Goal: Task Accomplishment & Management: Use online tool/utility

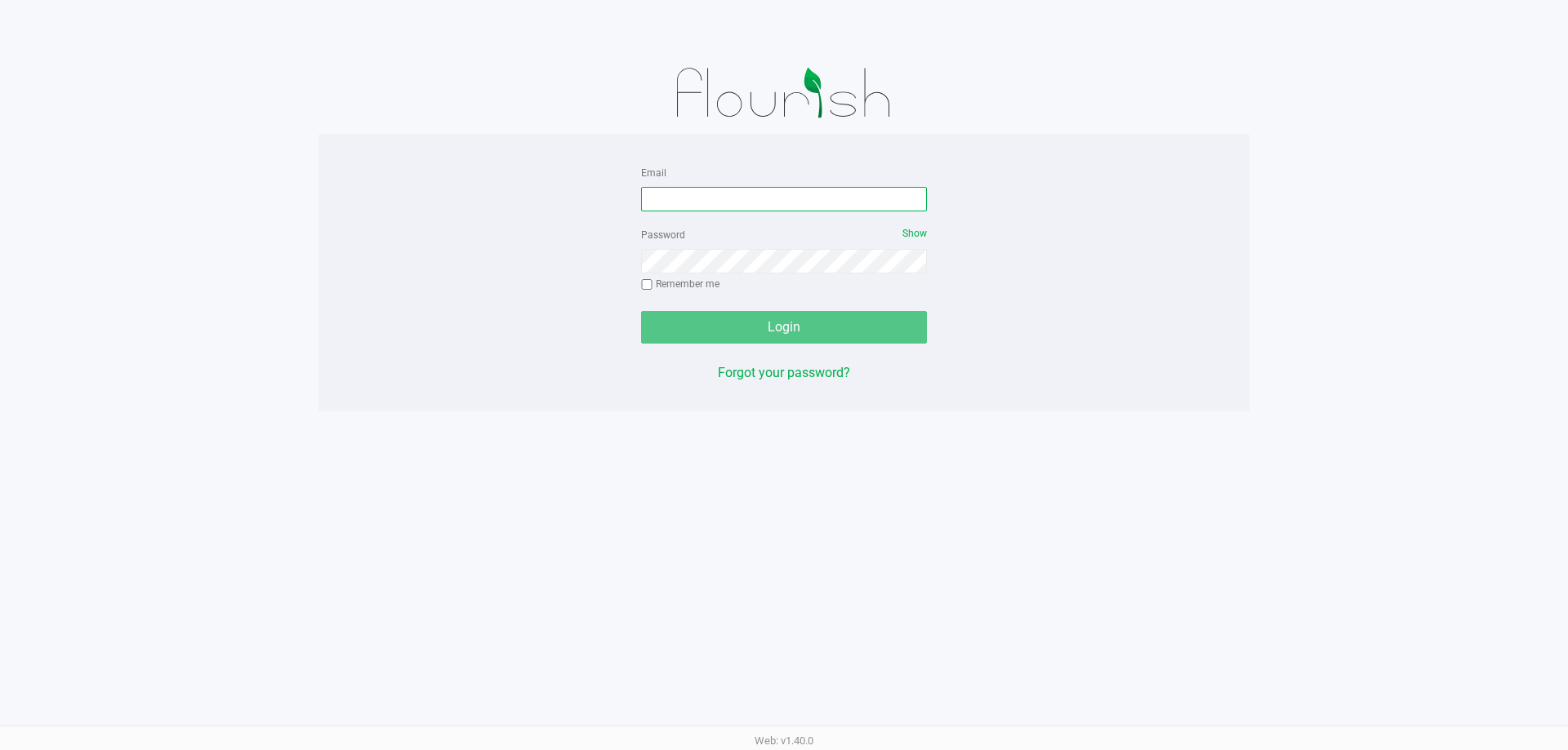
click at [750, 195] on input "Email" at bounding box center [784, 199] width 286 height 24
type input "[EMAIL_ADDRESS][DOMAIN_NAME]"
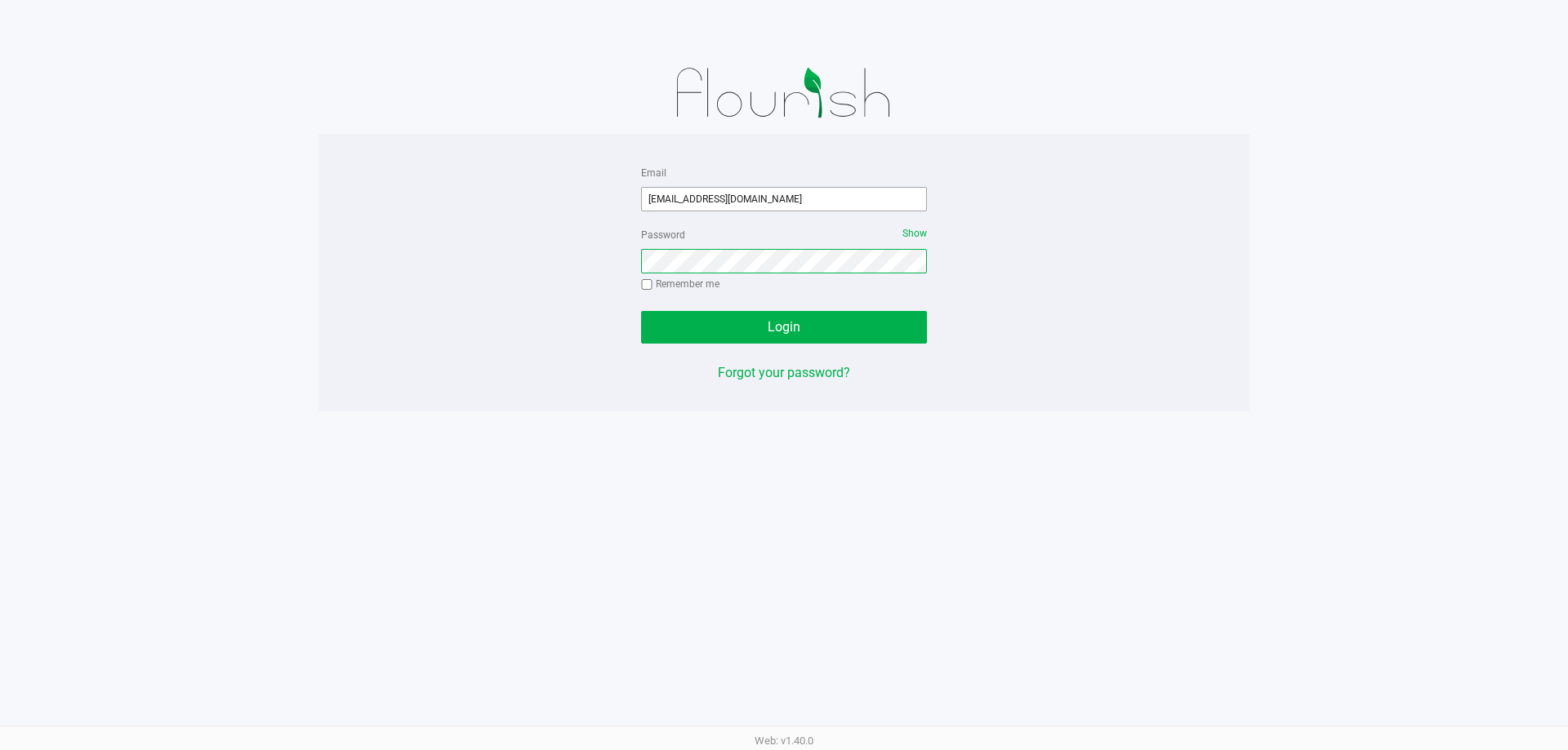
click at [642, 311] on button "Login" at bounding box center [784, 327] width 286 height 32
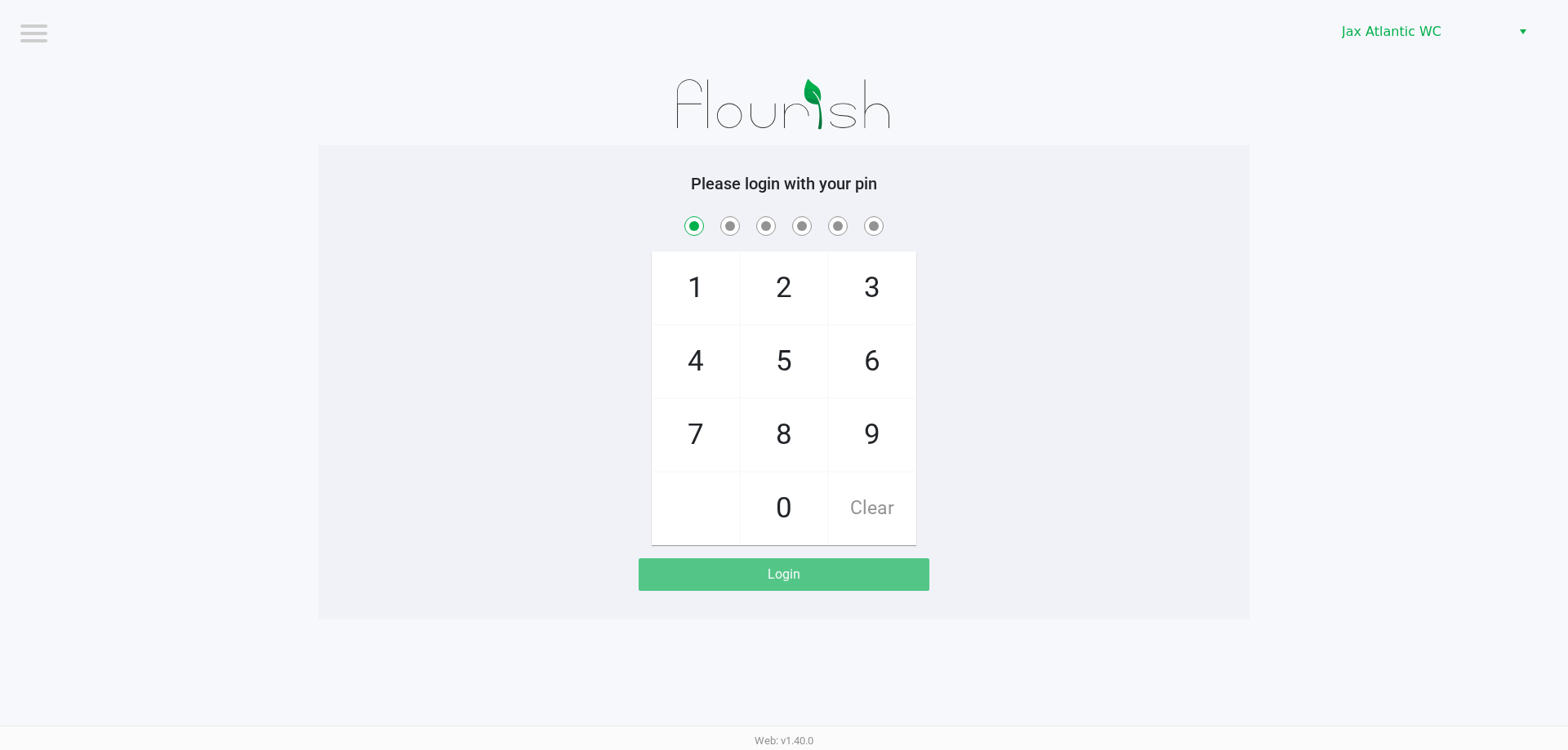
checkbox input "true"
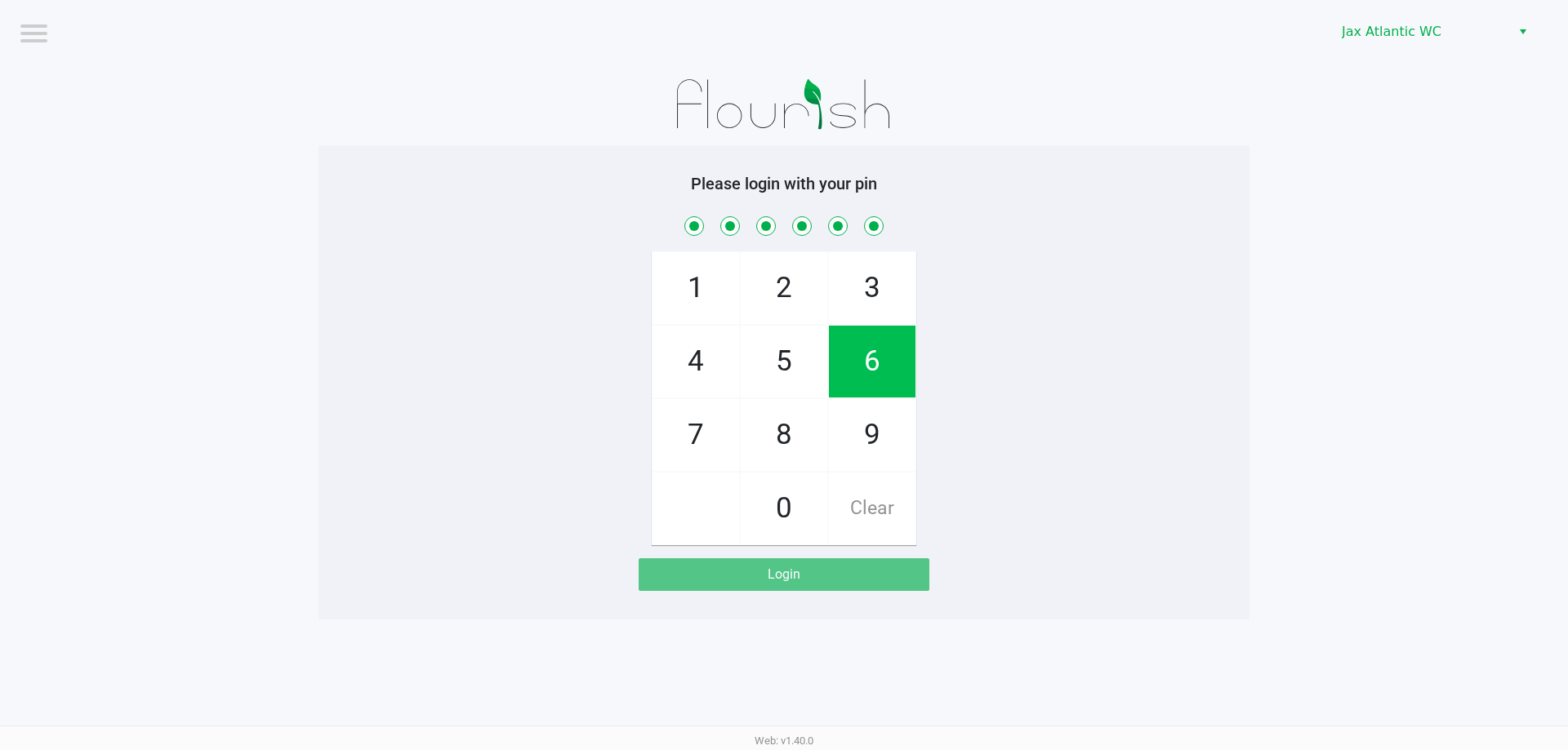
checkbox input "true"
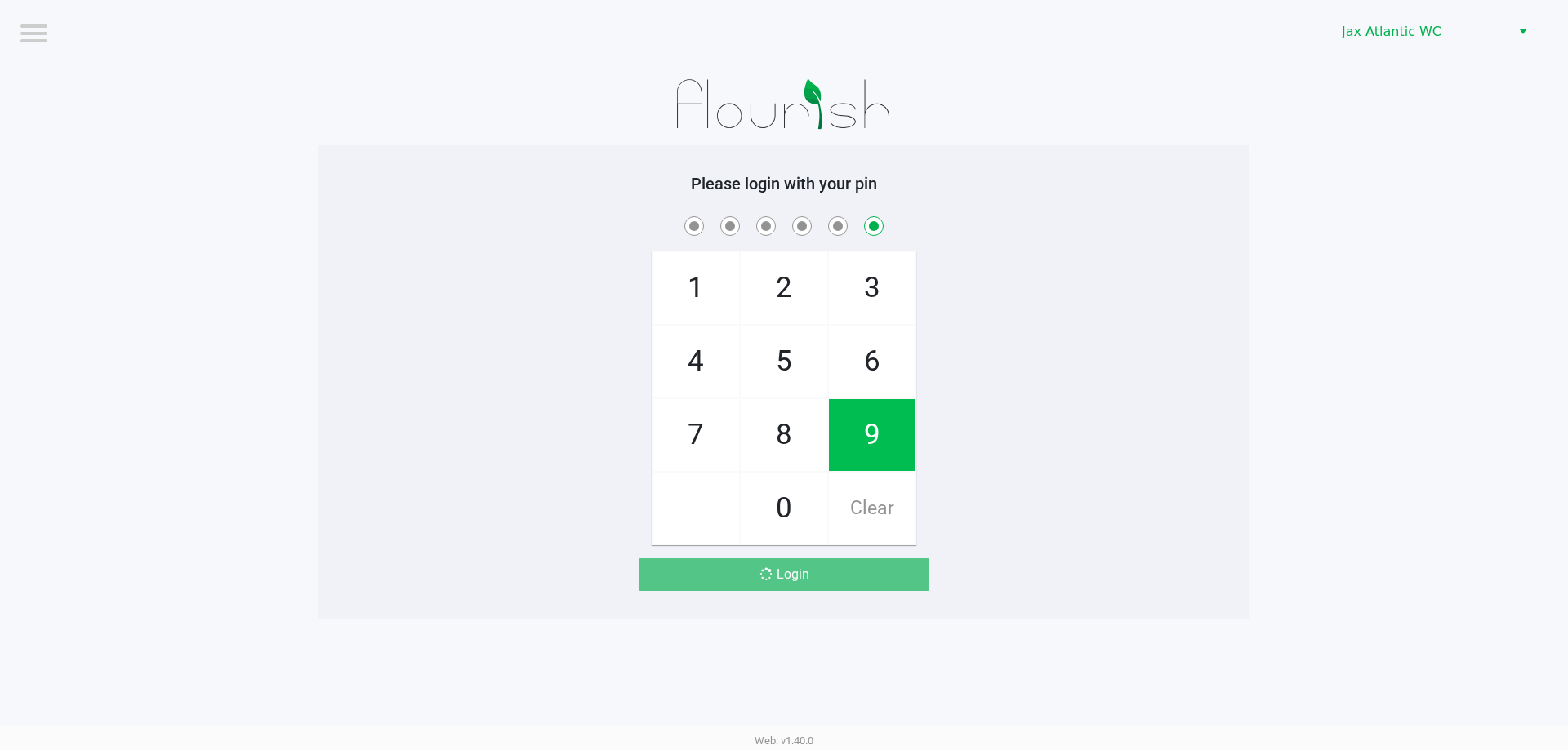
checkbox input "false"
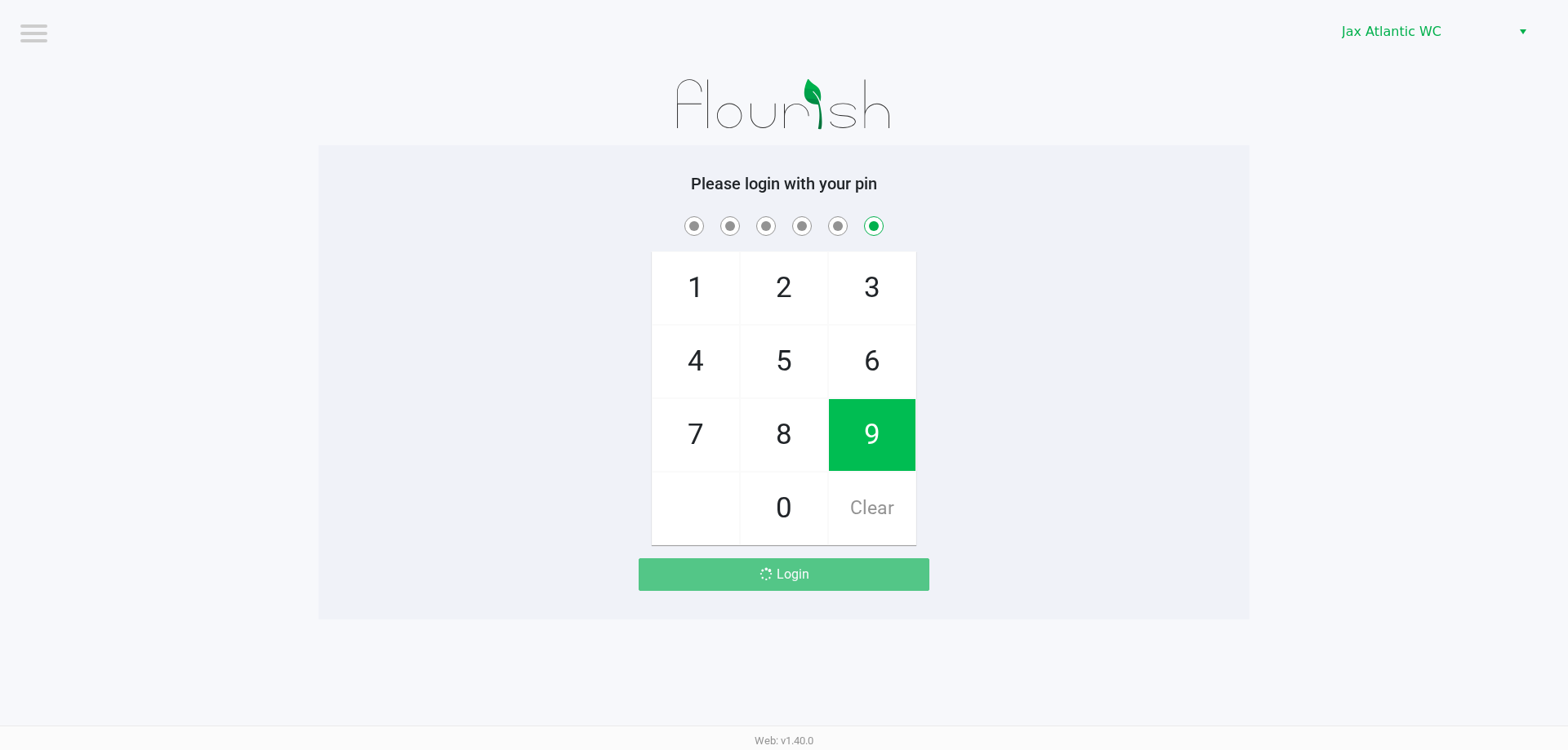
checkbox input "false"
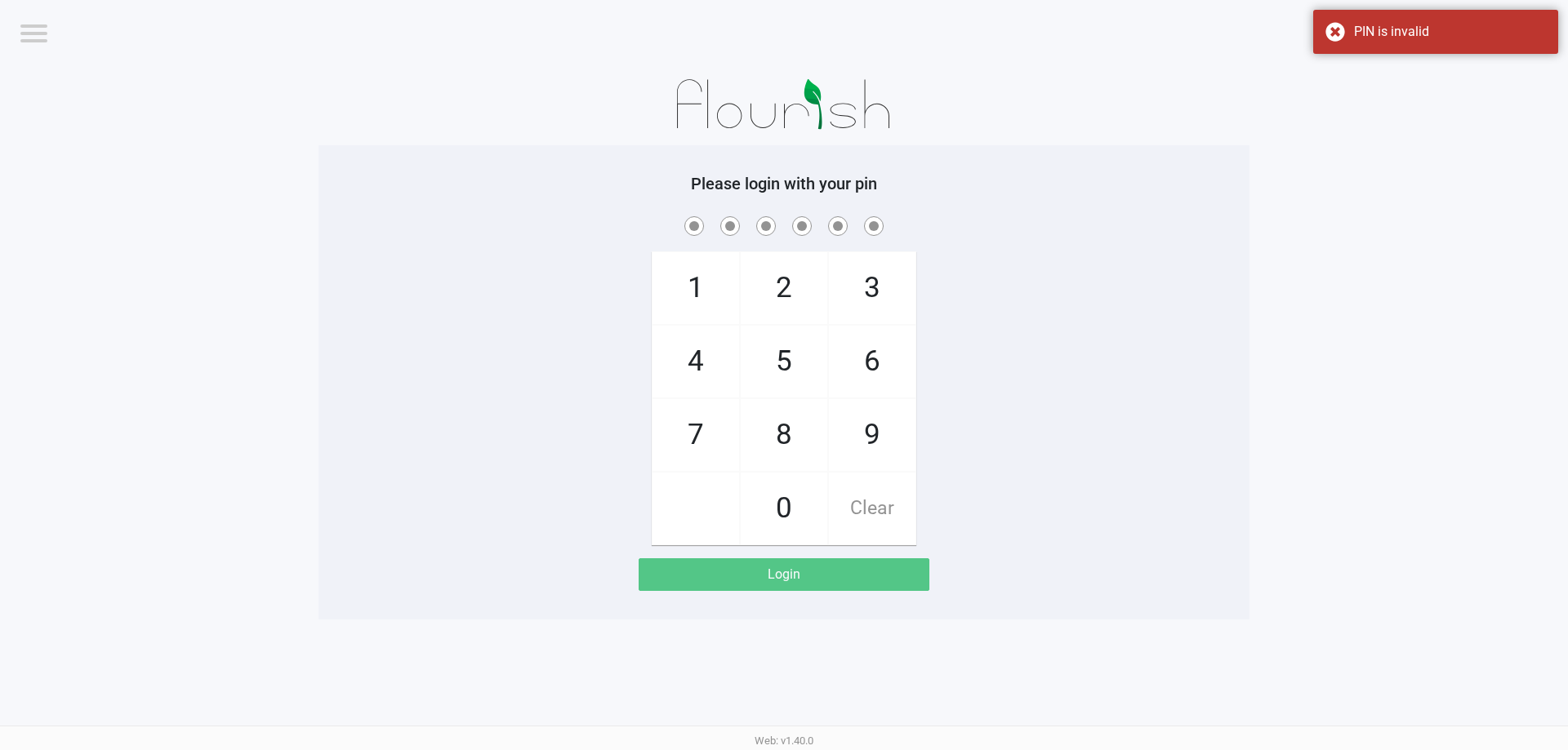
checkbox input "true"
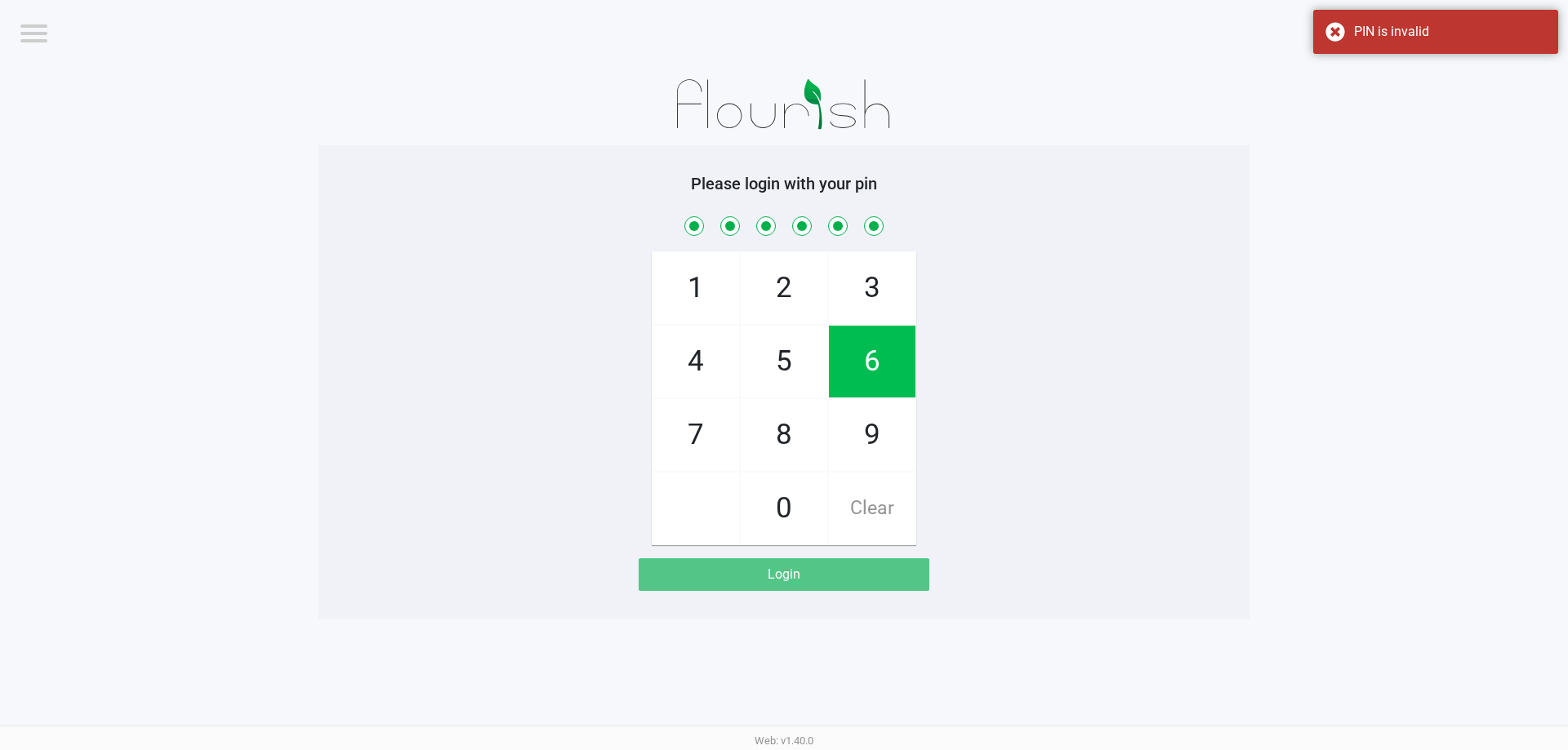
checkbox input "true"
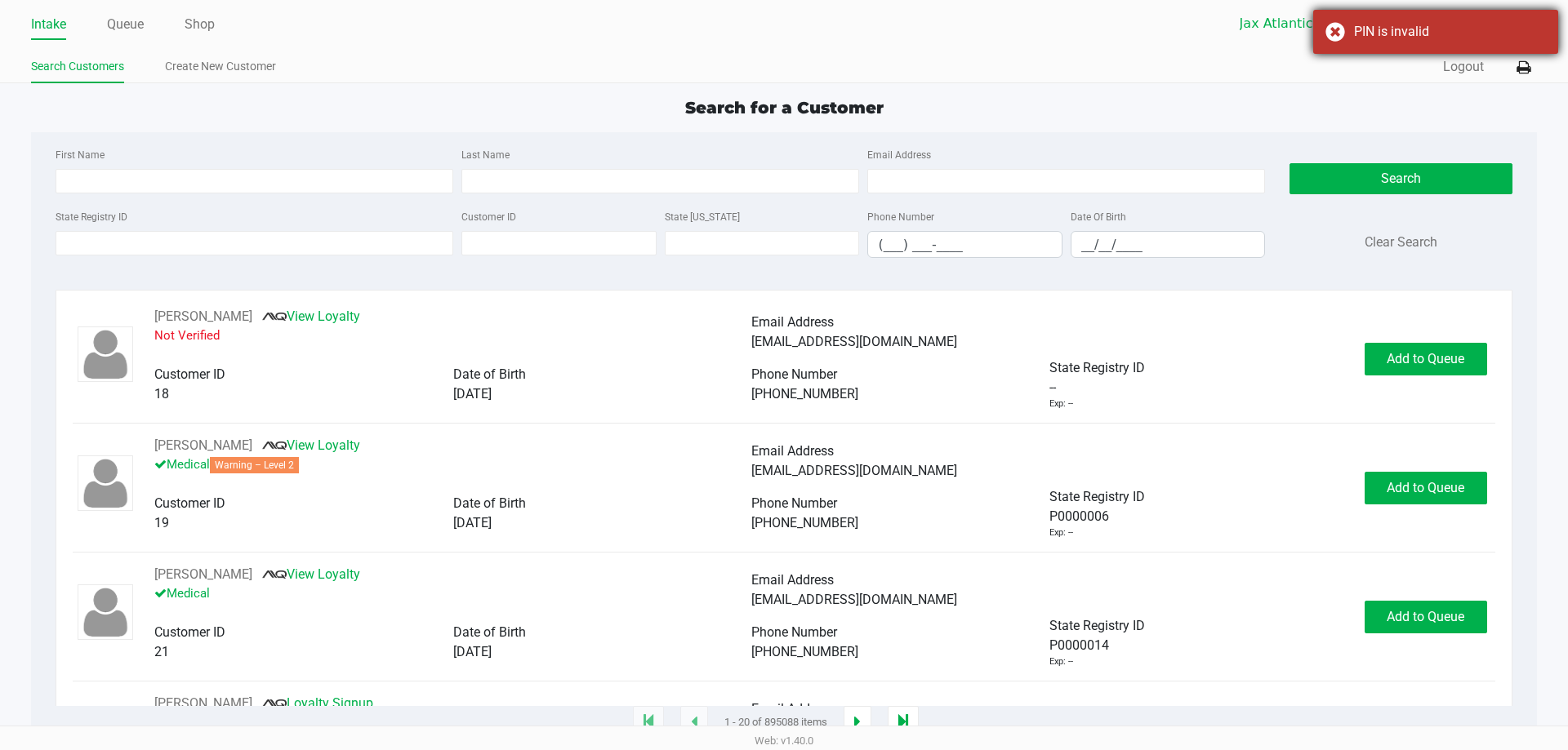
drag, startPoint x: 1455, startPoint y: 9, endPoint x: 1456, endPoint y: 22, distance: 13.0
click at [1455, 17] on body "Intake Queue Shop Jax Atlantic WC [PERSON_NAME] Search Customers Create New Cus…" at bounding box center [784, 363] width 1568 height 726
click at [1512, 63] on button at bounding box center [1524, 66] width 27 height 30
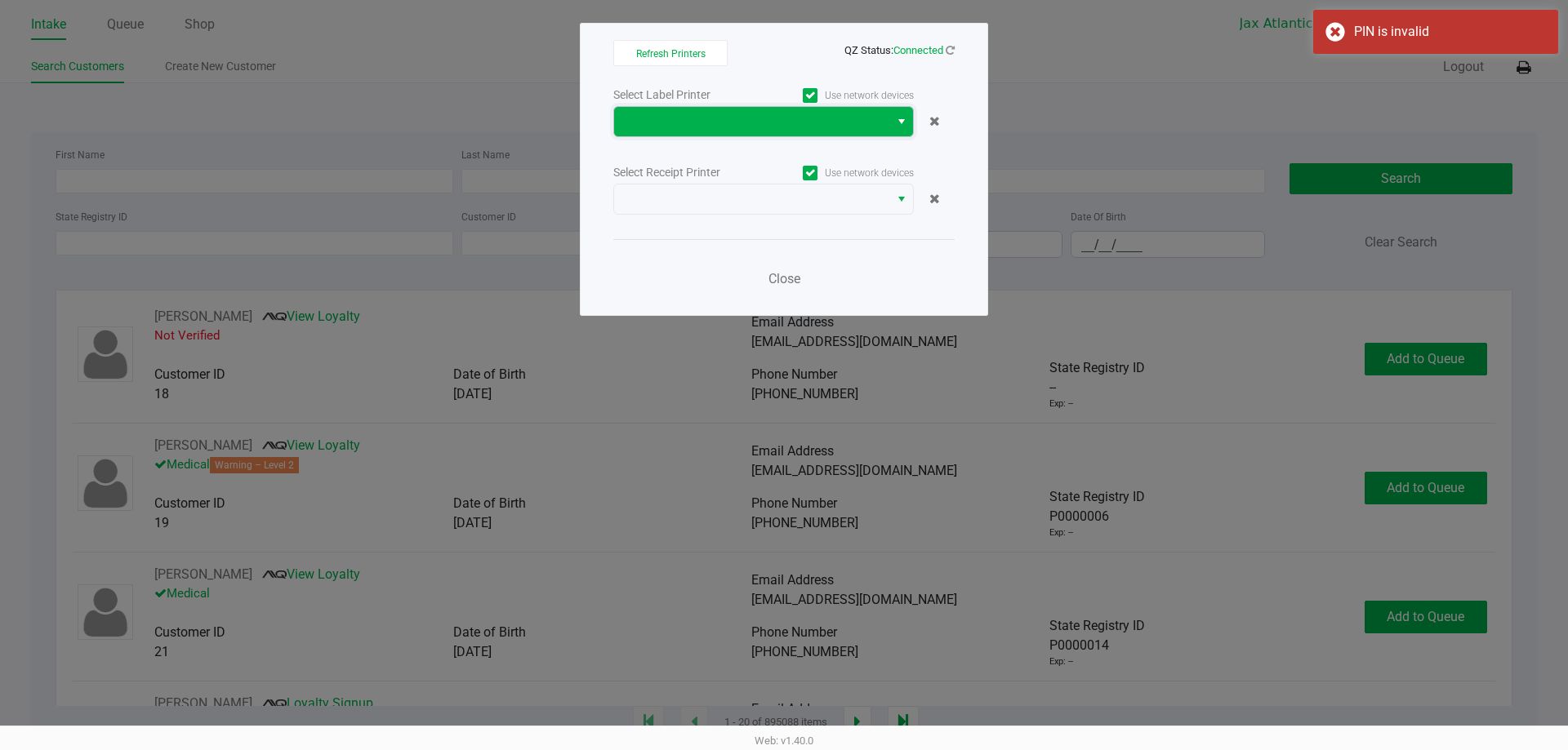
click at [726, 136] on kendo-dropdownlist at bounding box center [763, 122] width 300 height 31
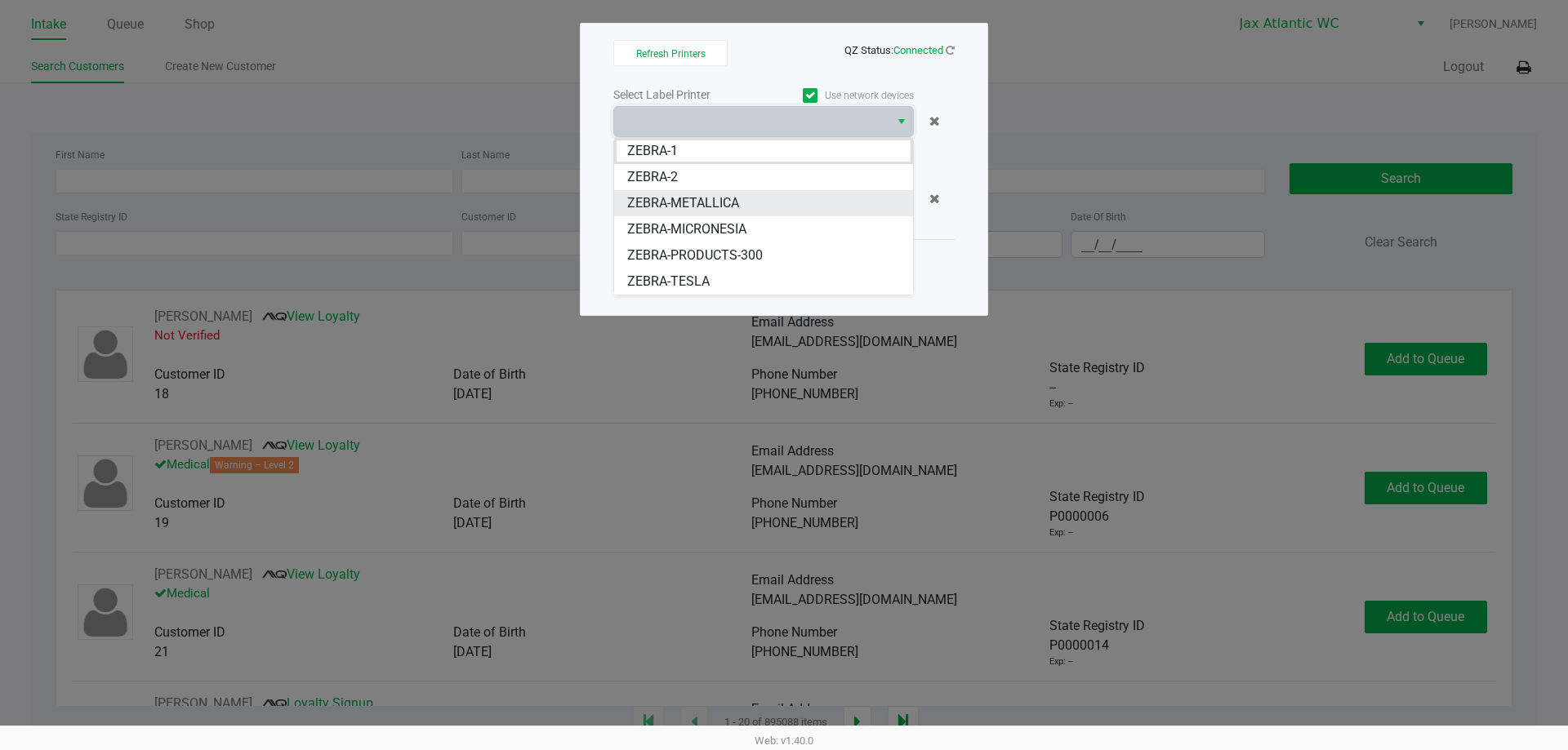
click at [694, 201] on span "ZEBRA-METALLICA" at bounding box center [683, 203] width 112 height 20
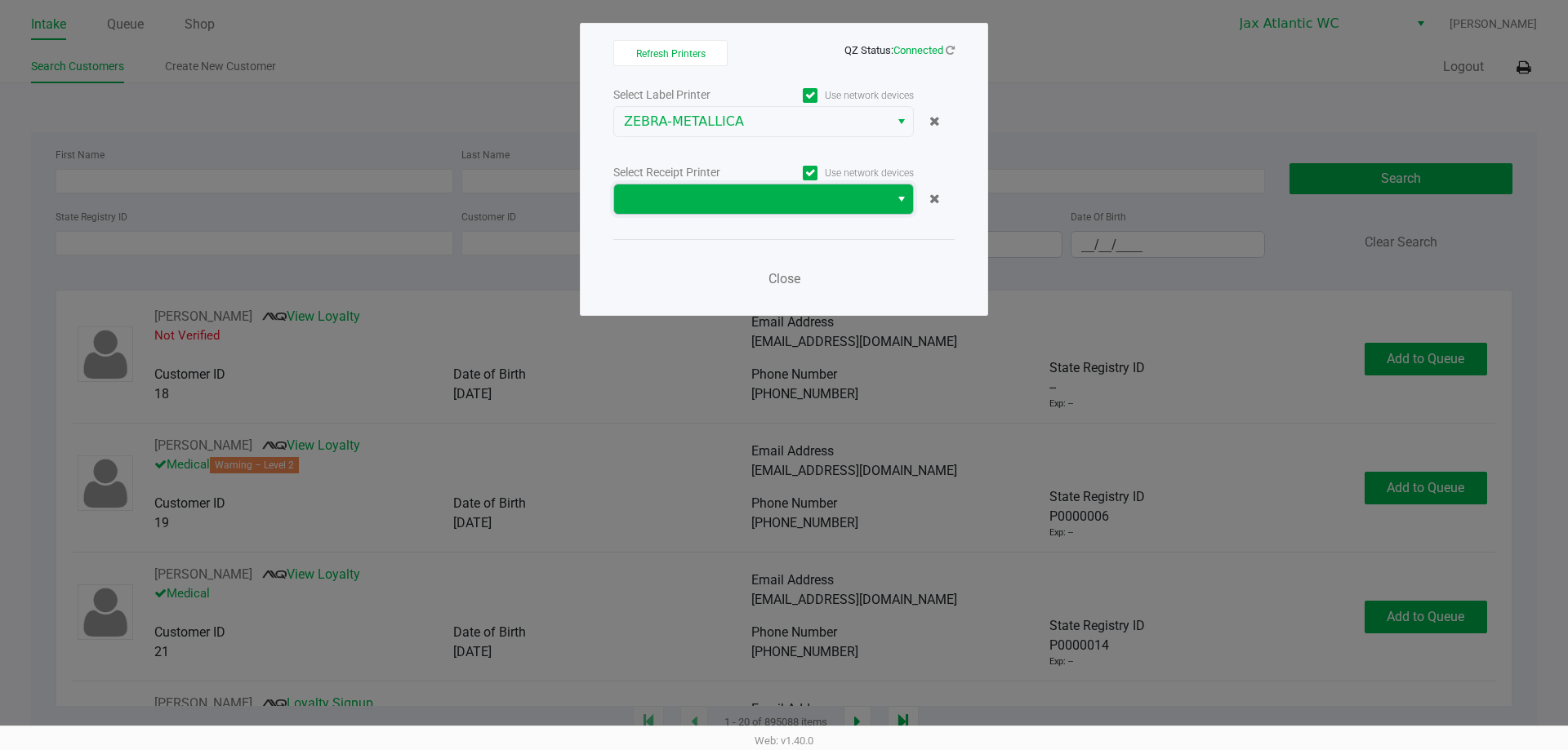
click at [687, 194] on span at bounding box center [751, 199] width 255 height 20
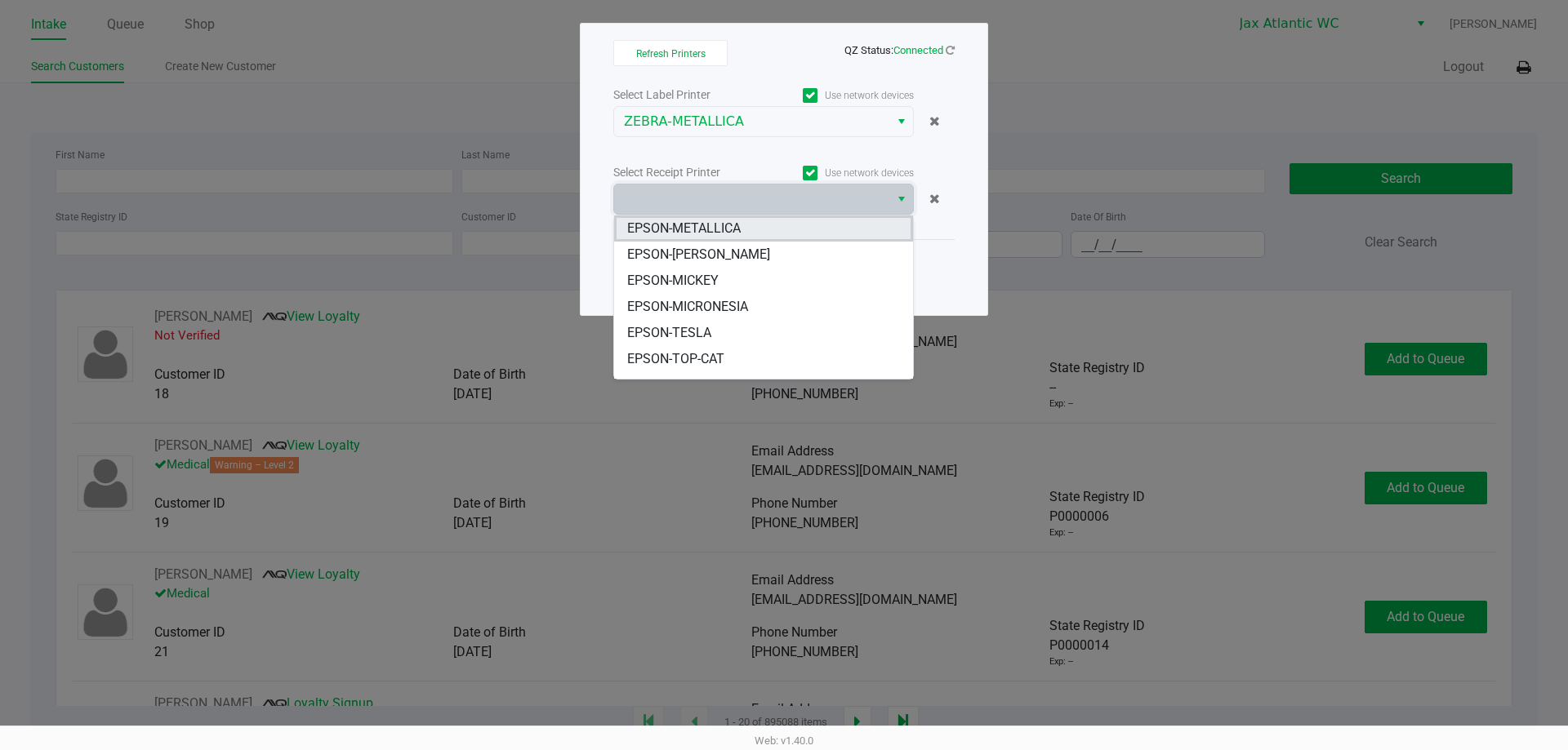
click at [699, 217] on li "EPSON-METALLICA" at bounding box center [764, 228] width 299 height 26
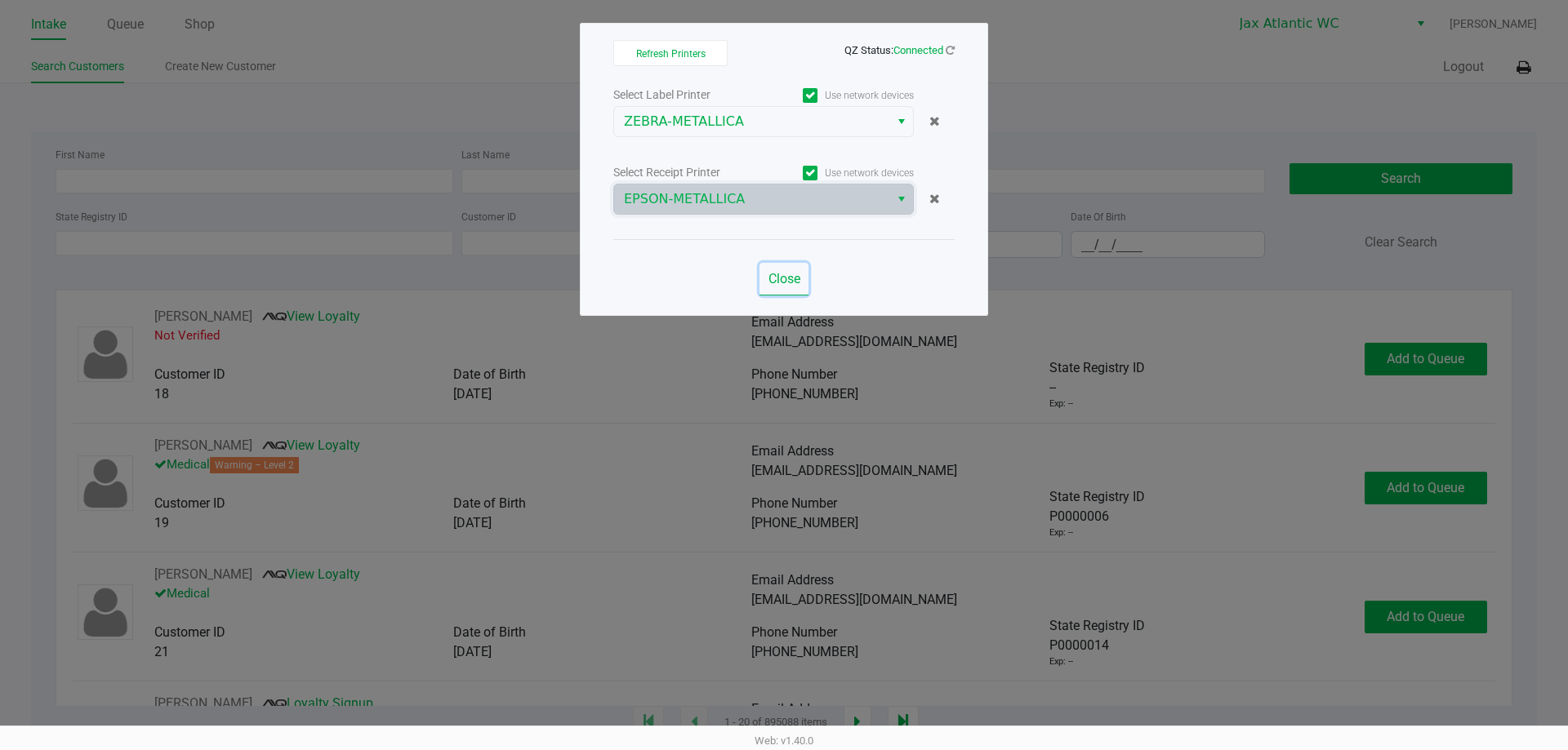
click at [787, 282] on span "Close" at bounding box center [784, 279] width 32 height 16
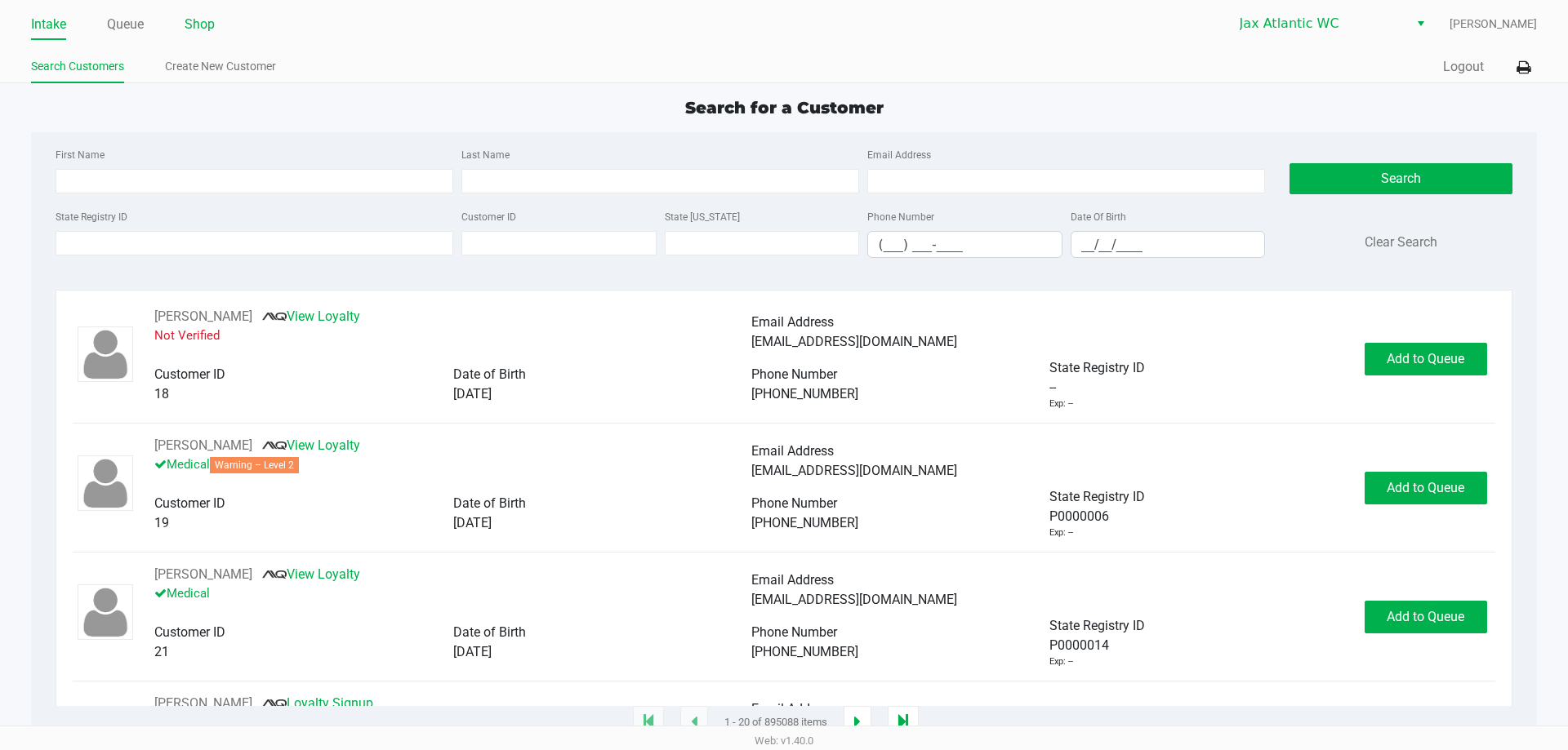
click at [211, 30] on link "Shop" at bounding box center [200, 23] width 30 height 22
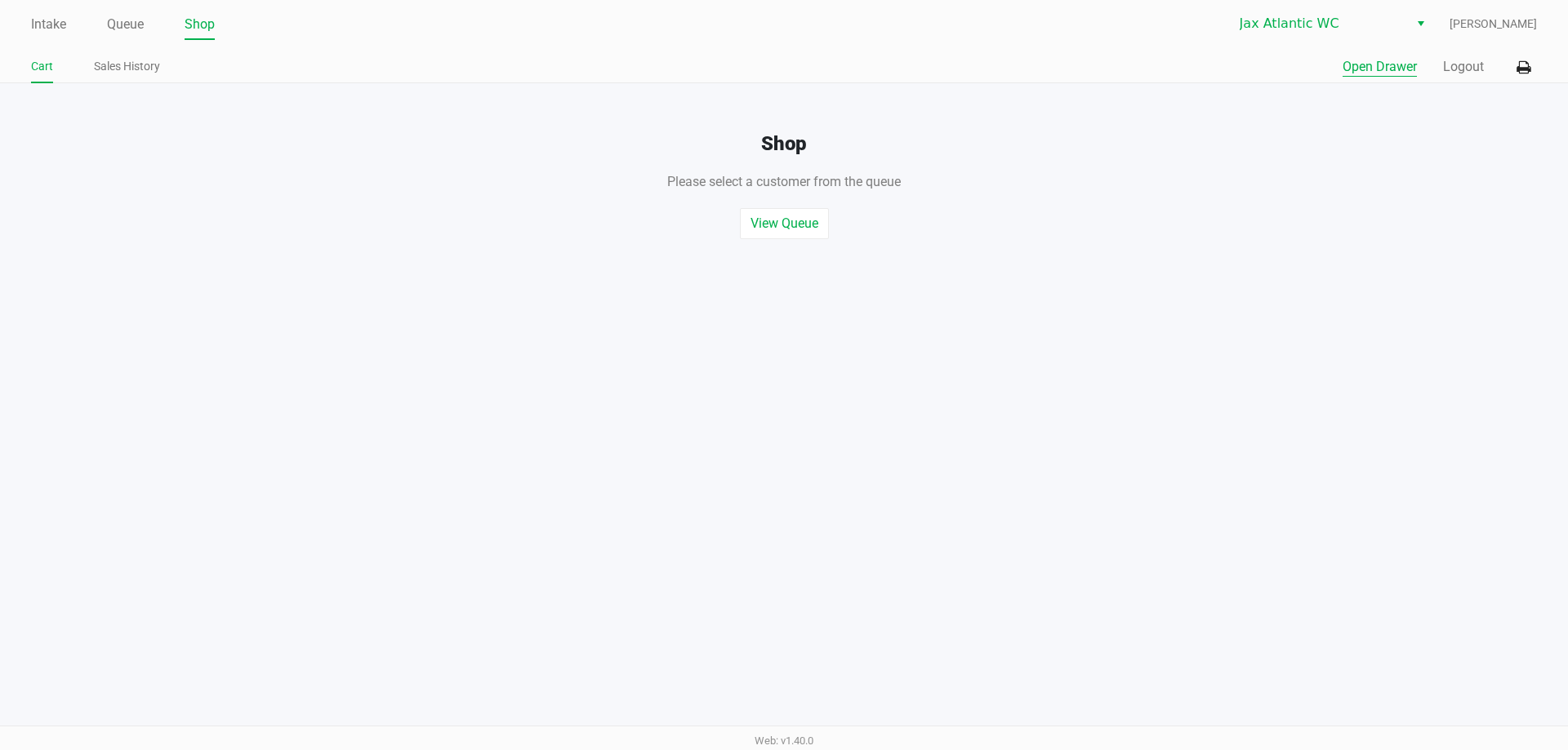
click at [1356, 66] on button "Open Drawer" at bounding box center [1380, 66] width 74 height 20
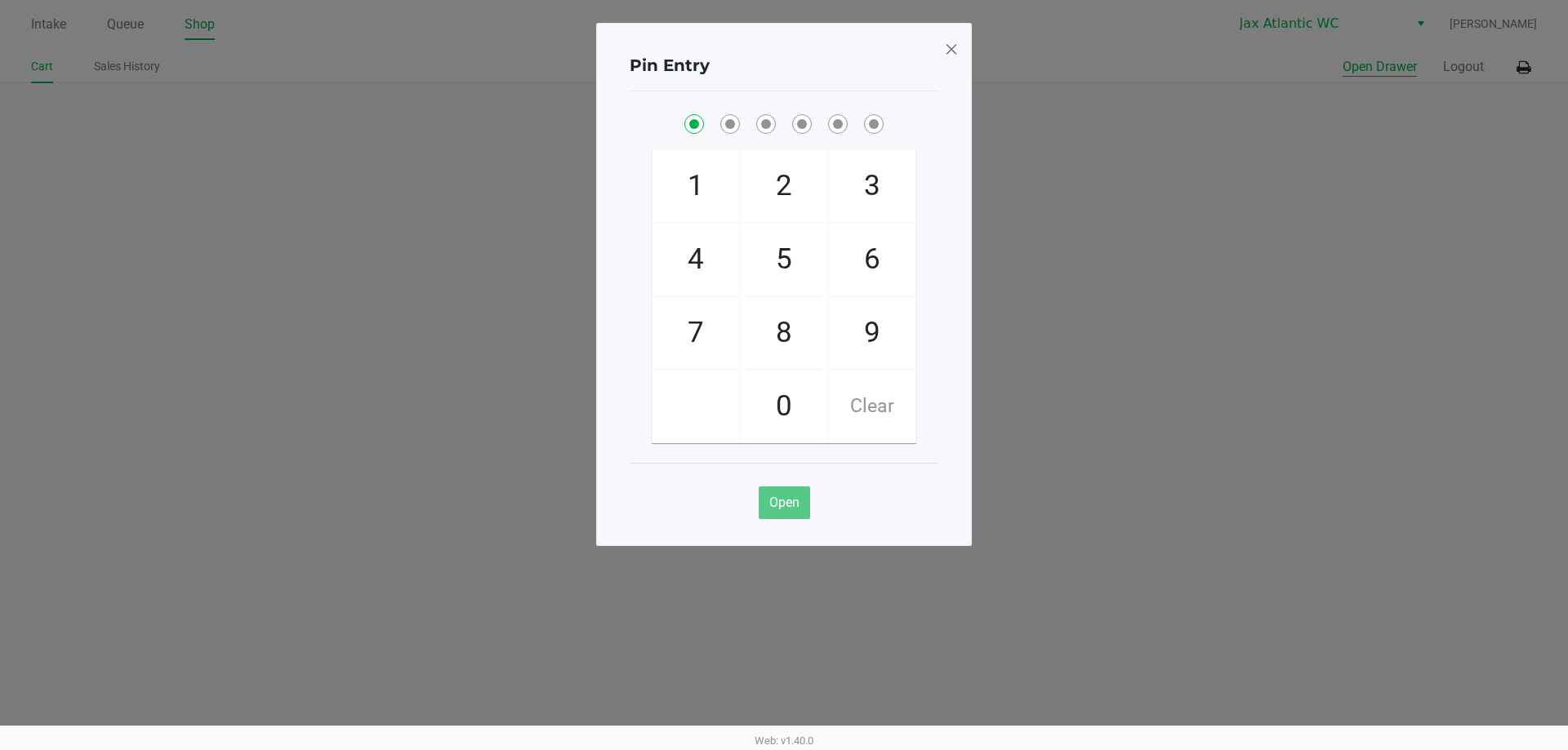
checkbox input "true"
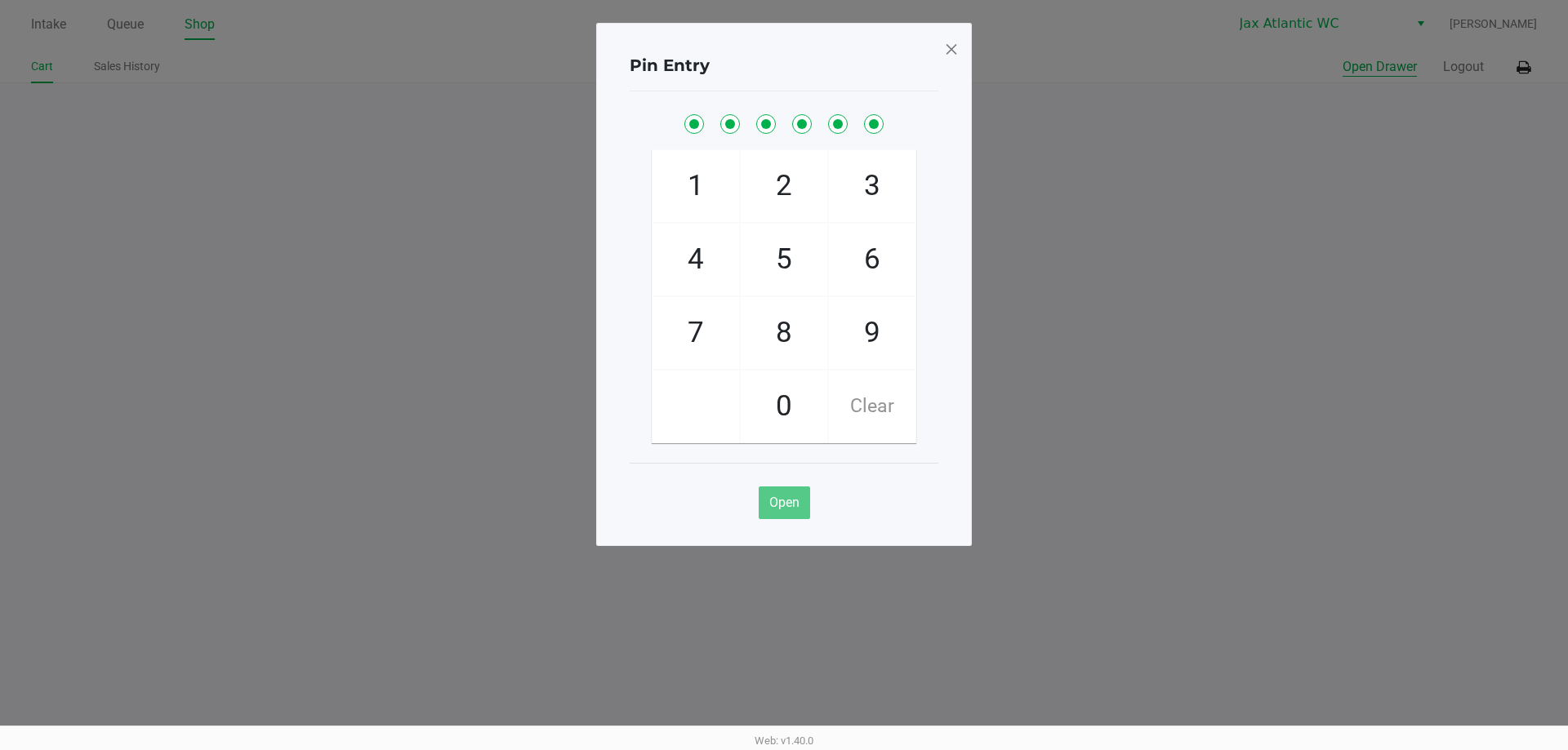
checkbox input "true"
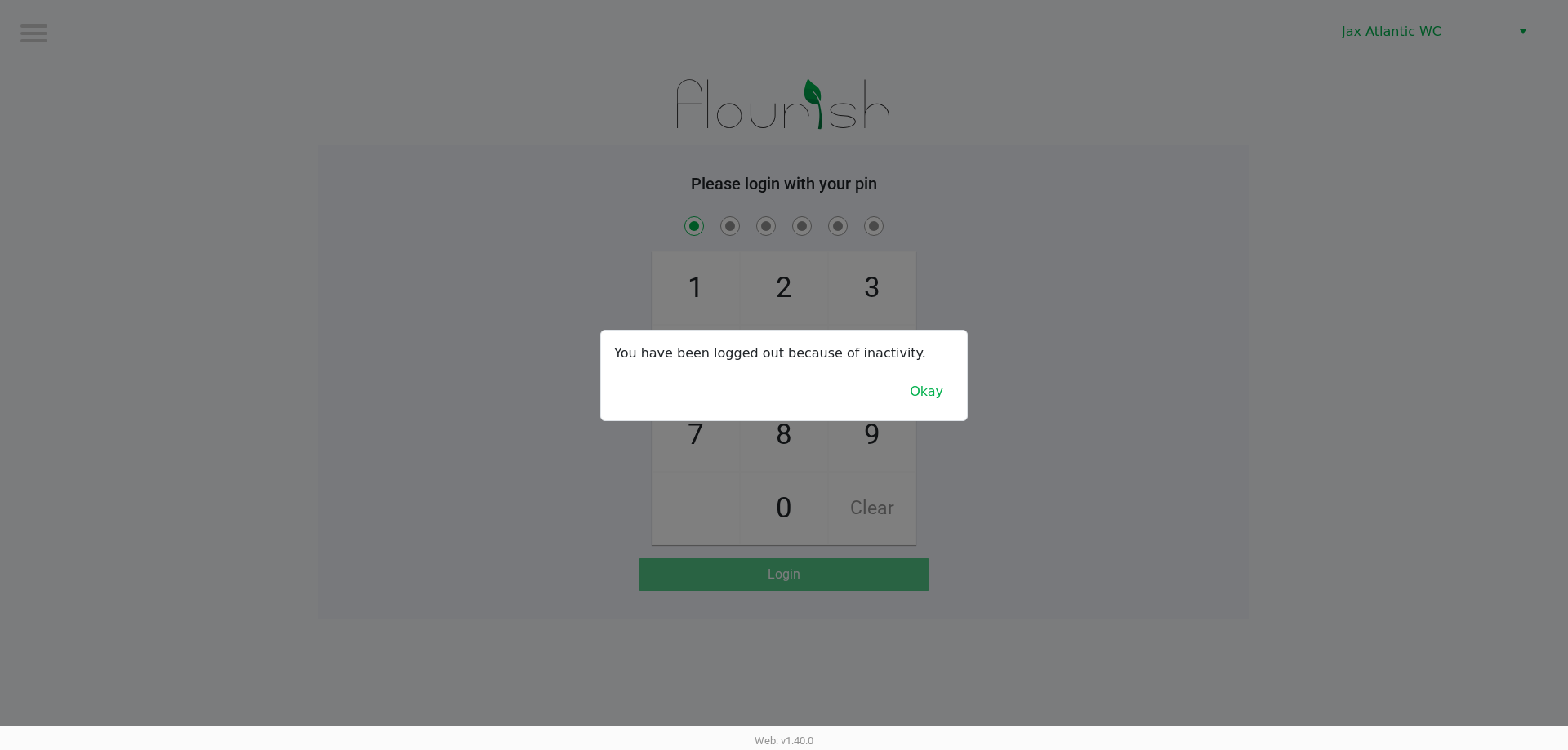
checkbox input "true"
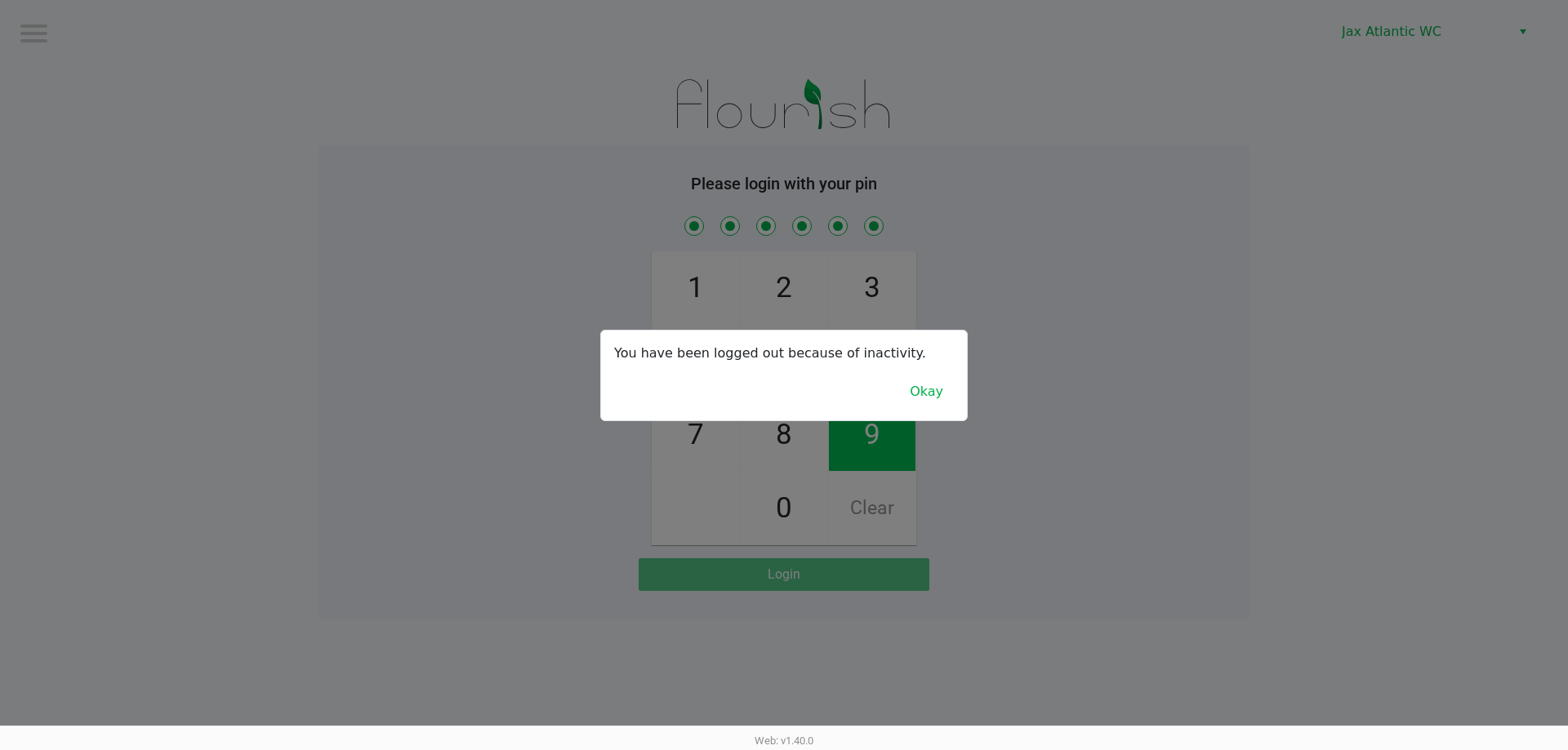
checkbox input "true"
